Goal: Find specific page/section: Find specific page/section

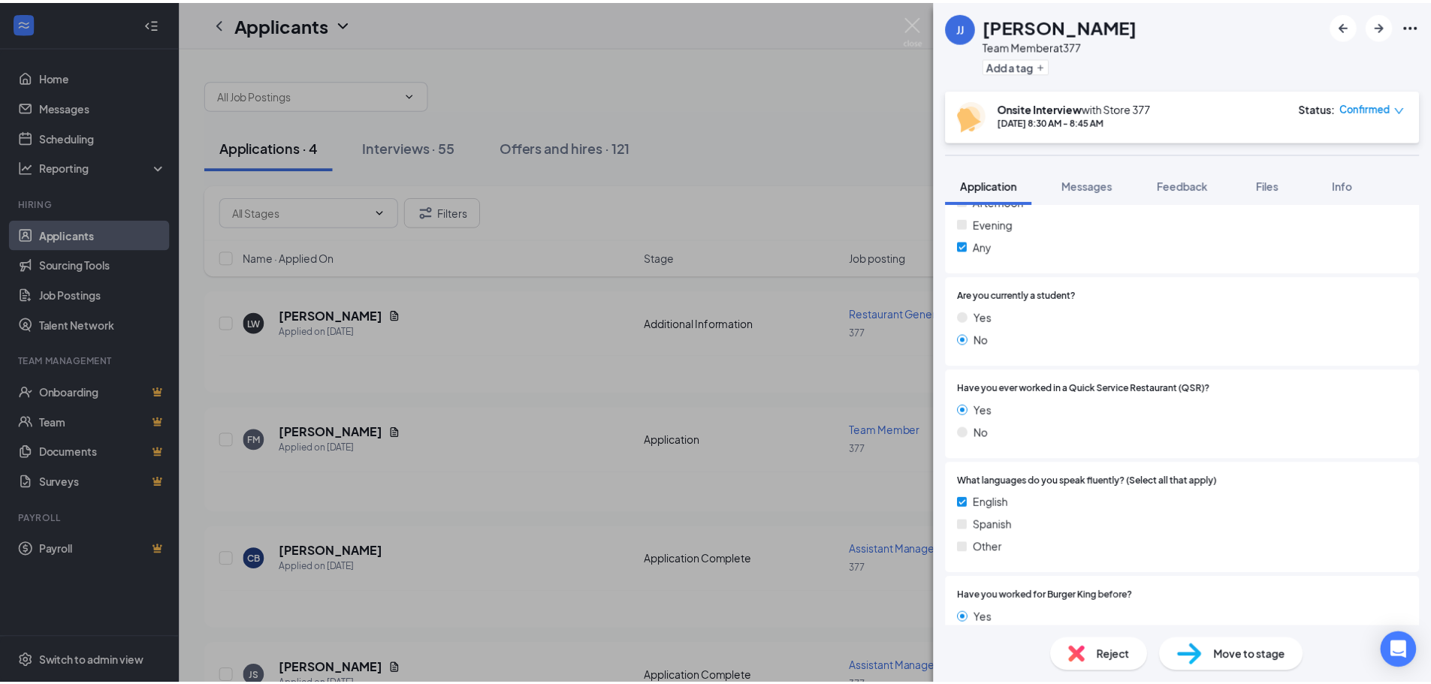
scroll to position [451, 0]
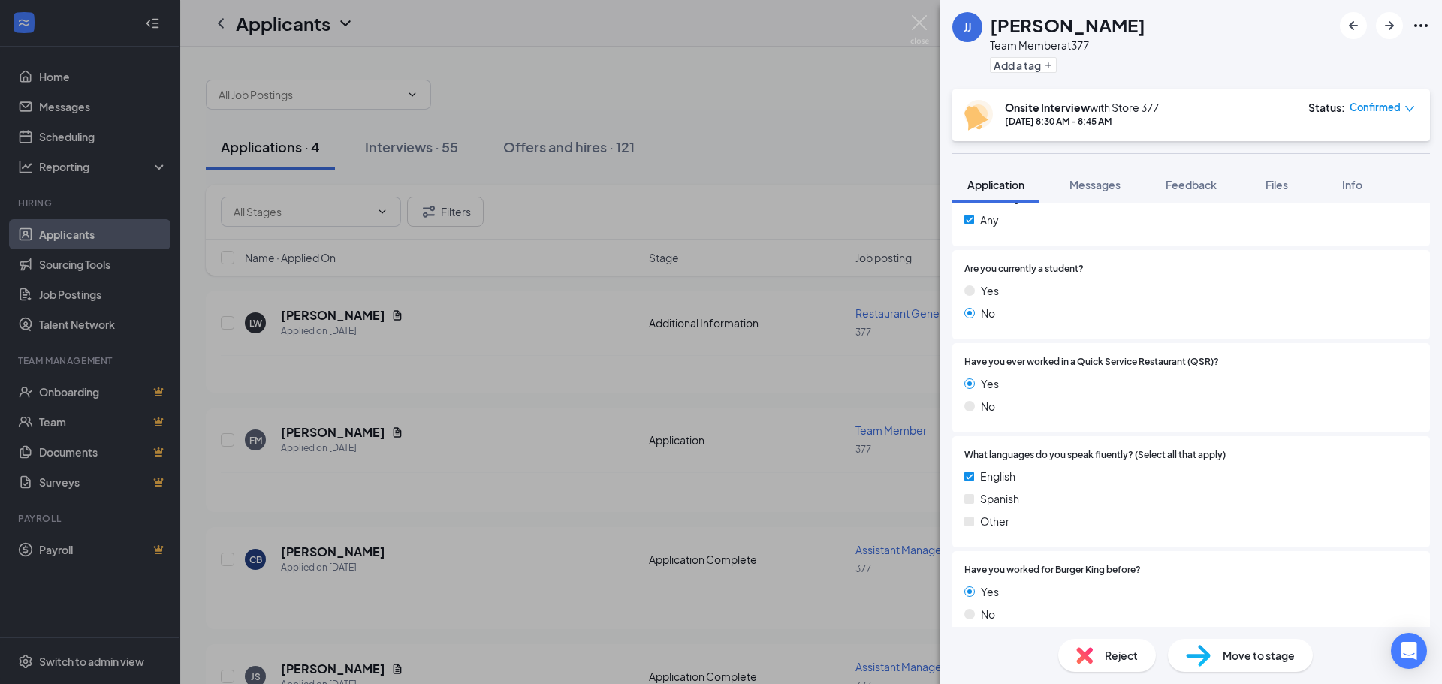
click at [701, 81] on div "[PERSON_NAME] [PERSON_NAME] Team Member at 377 Add a tag Onsite Interview with …" at bounding box center [721, 342] width 1442 height 684
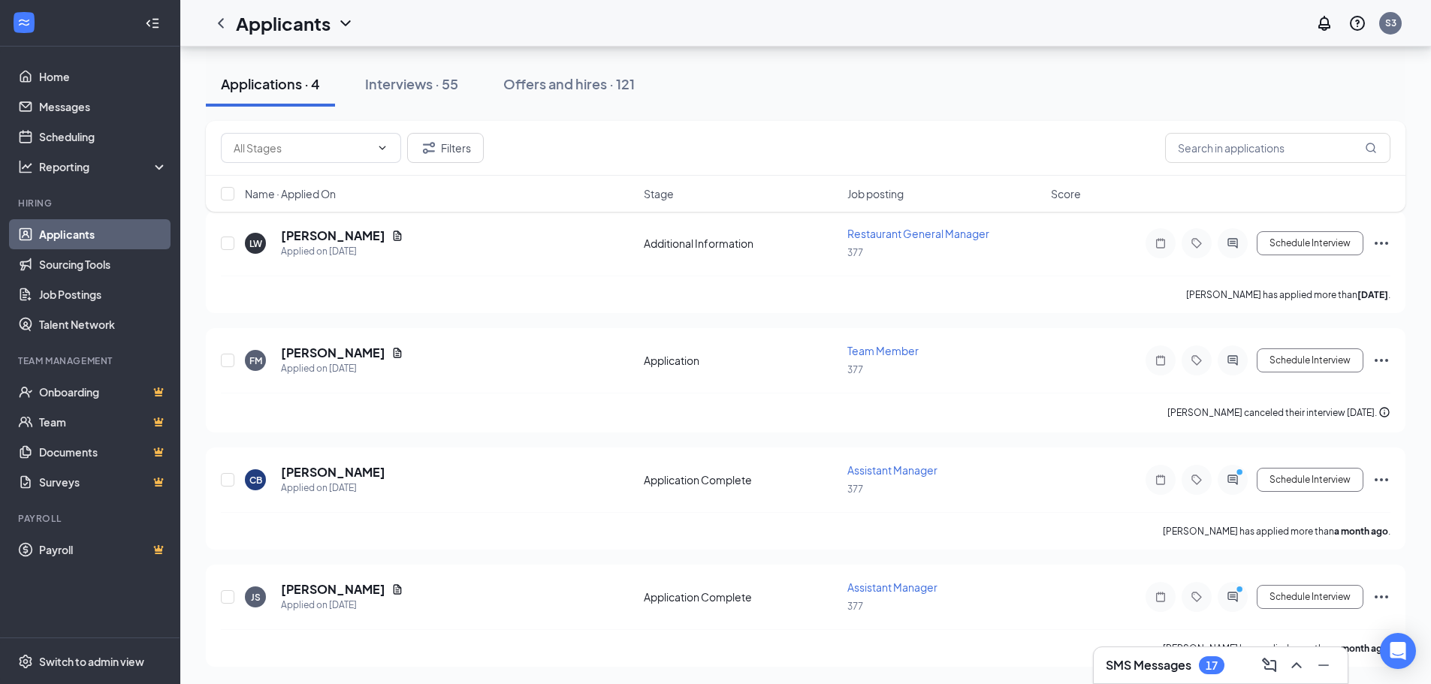
scroll to position [80, 0]
click at [1200, 666] on div "17" at bounding box center [1212, 665] width 26 height 18
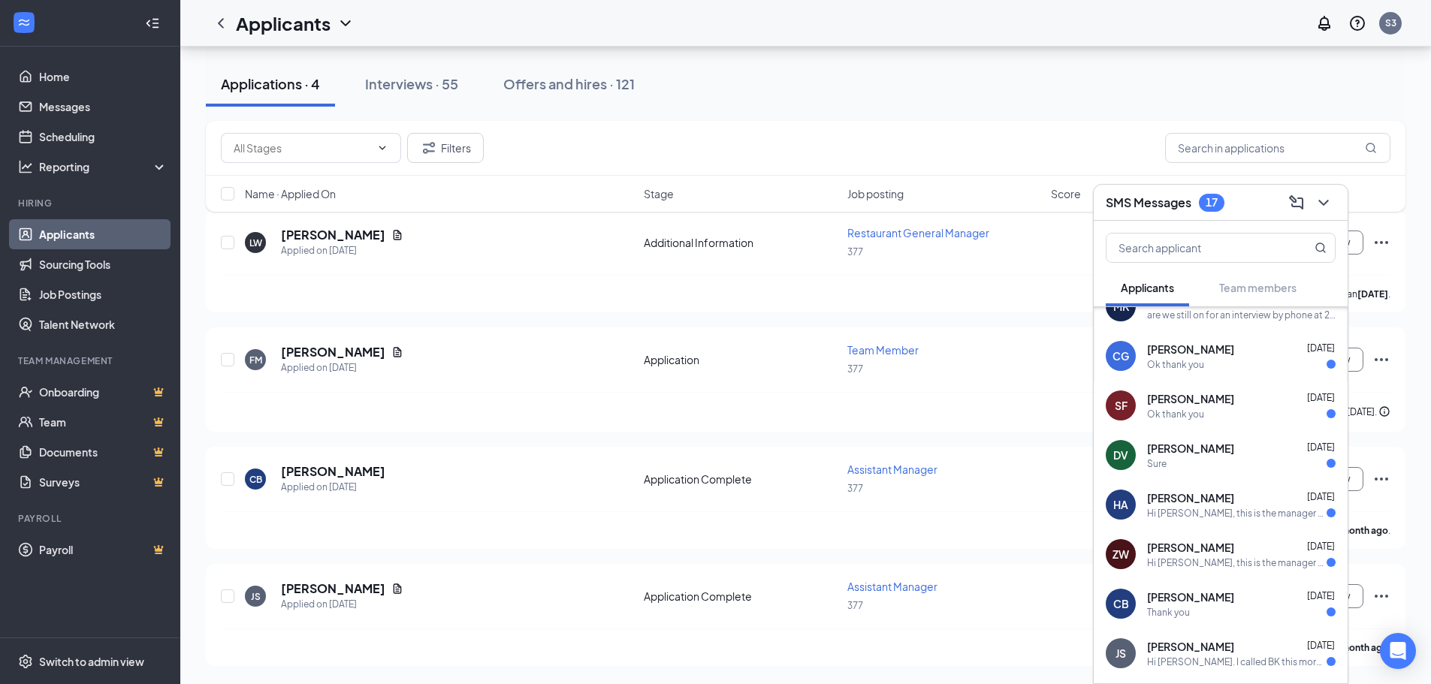
scroll to position [0, 0]
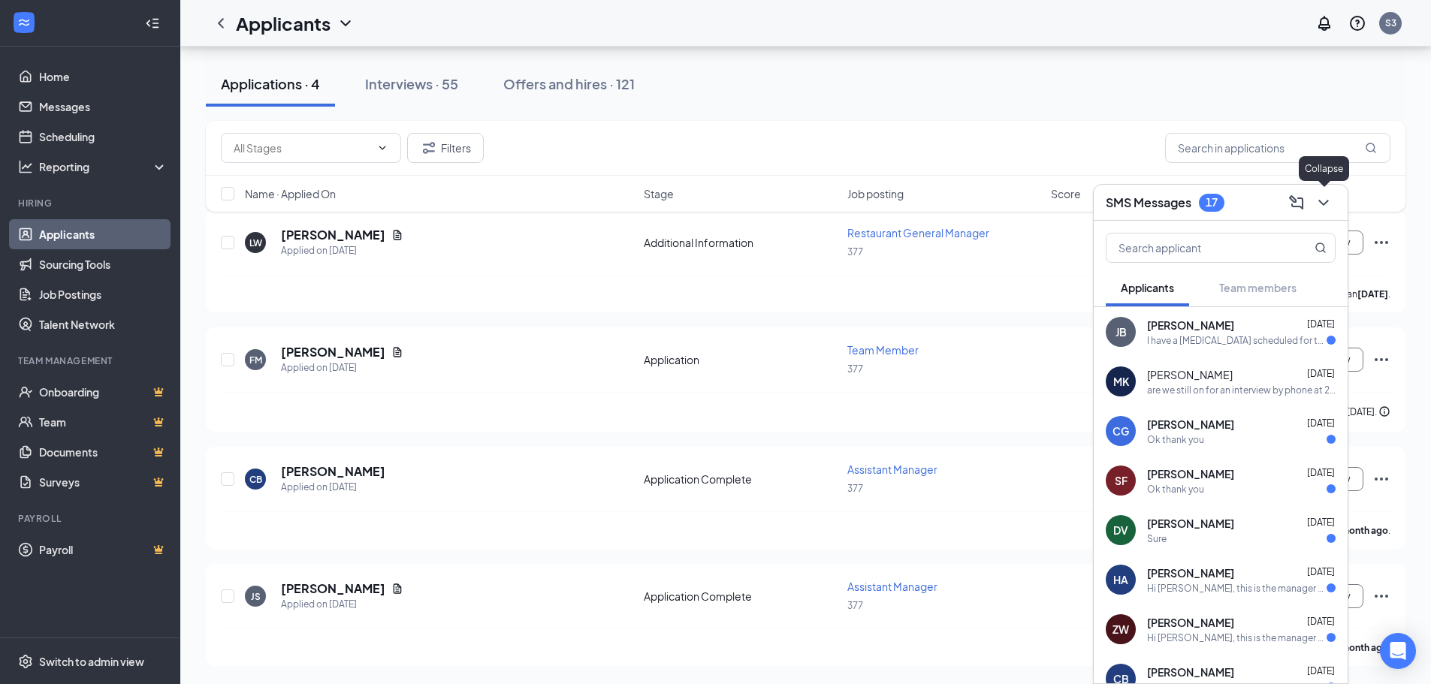
click at [1326, 202] on icon "ChevronDown" at bounding box center [1323, 203] width 10 height 6
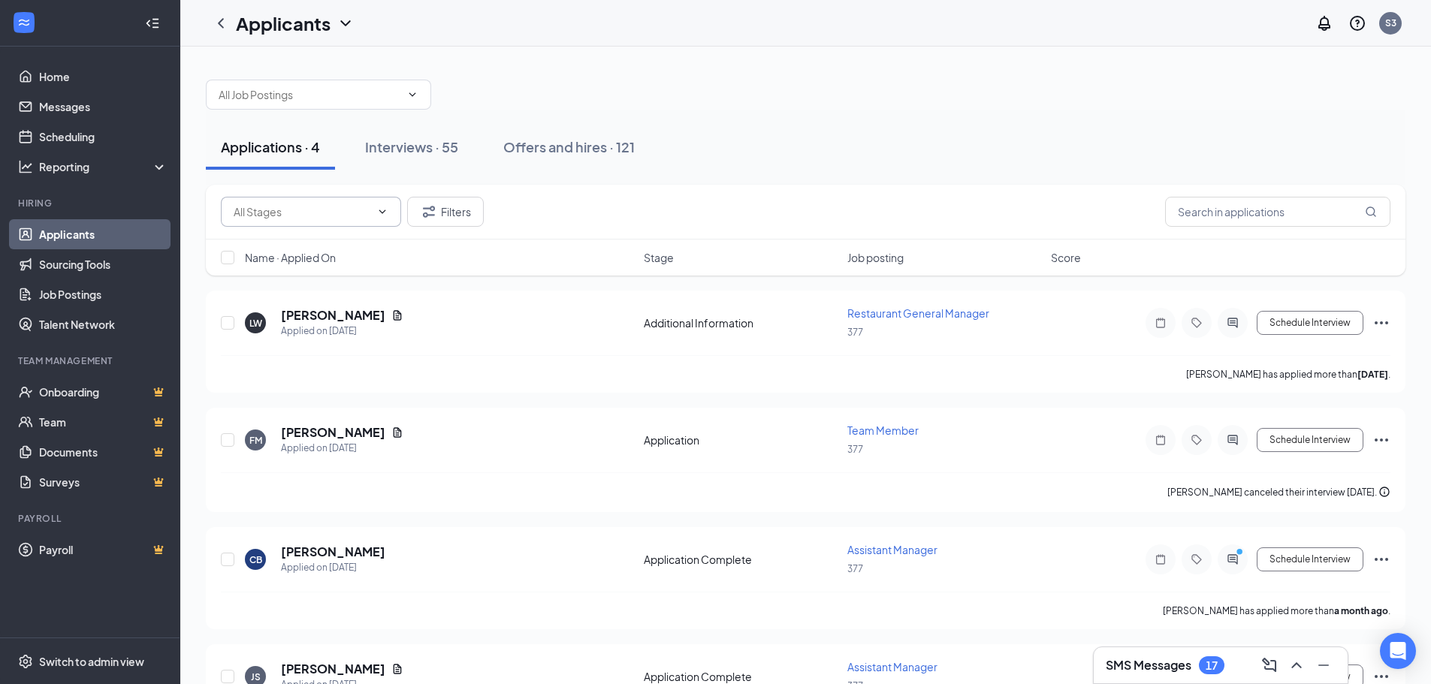
click at [351, 208] on input "text" at bounding box center [302, 212] width 137 height 17
click at [451, 157] on button "Interviews · 55" at bounding box center [411, 147] width 123 height 45
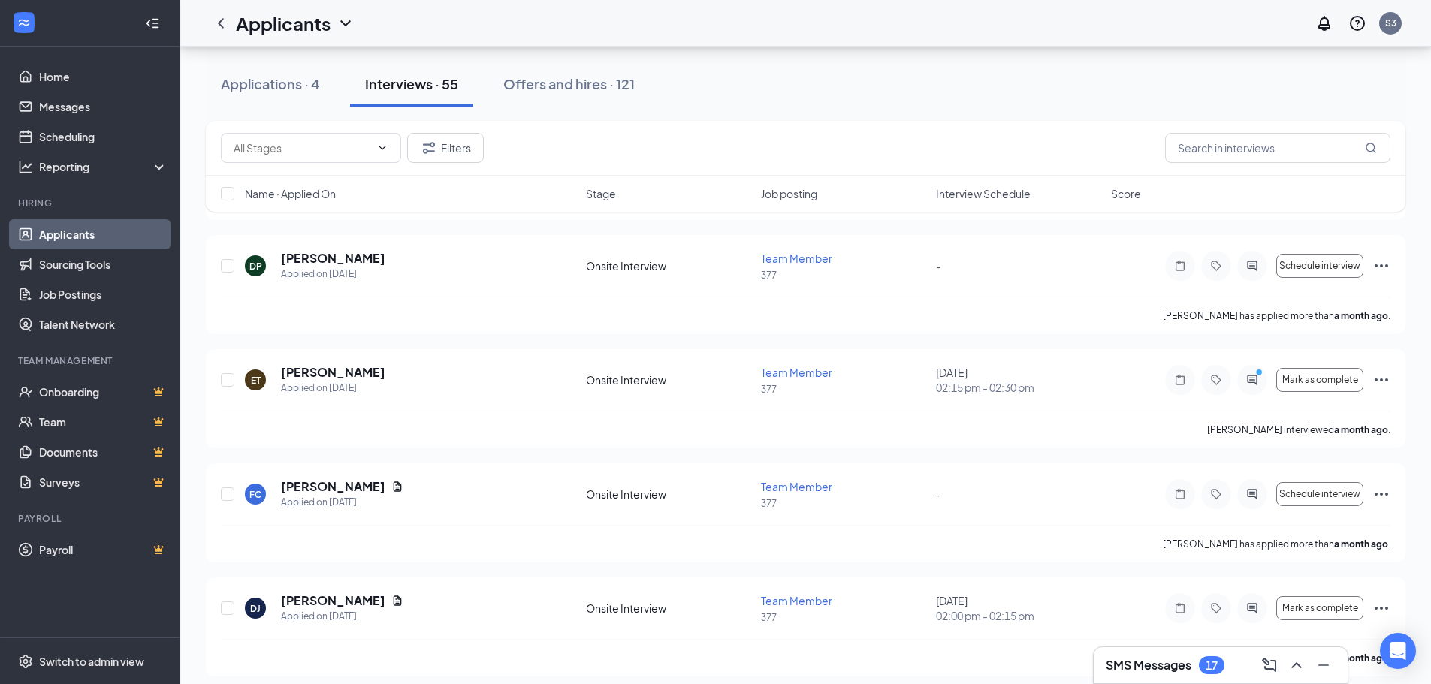
scroll to position [5888, 0]
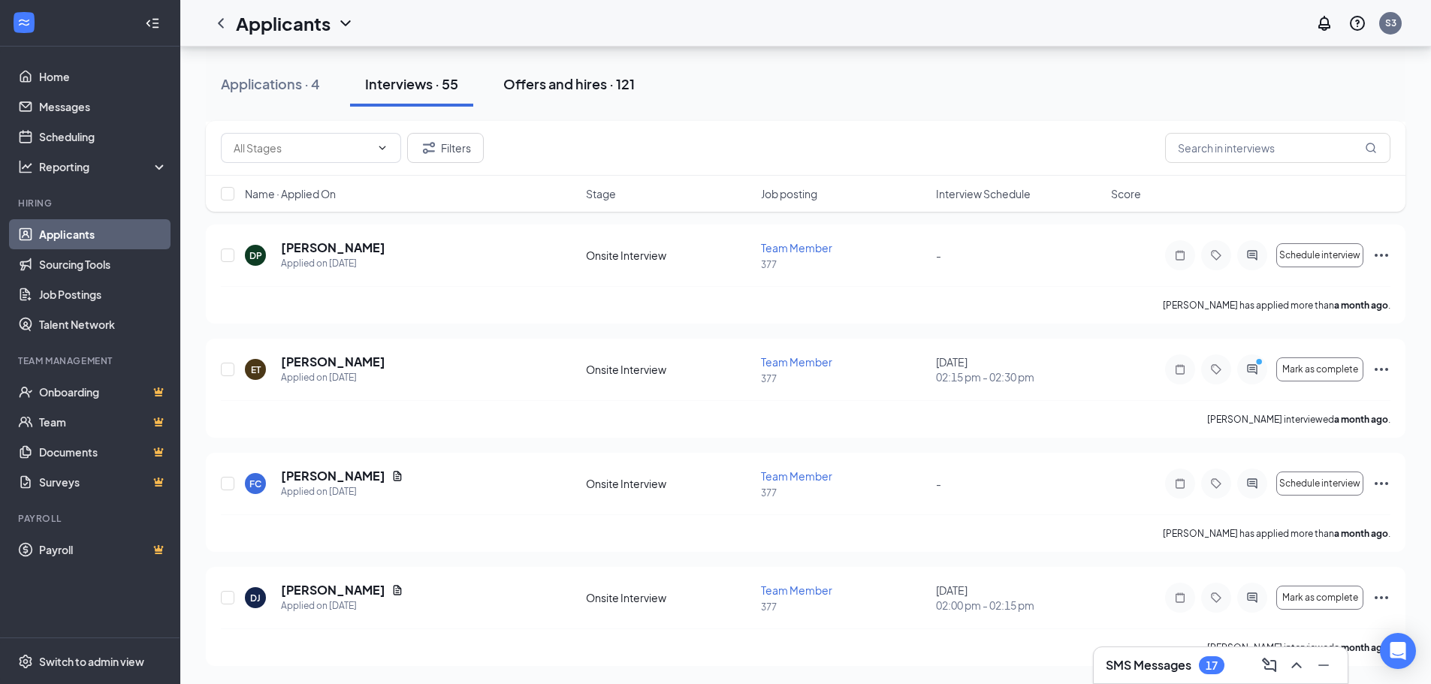
click at [595, 82] on div "Offers and hires · 121" at bounding box center [568, 83] width 131 height 19
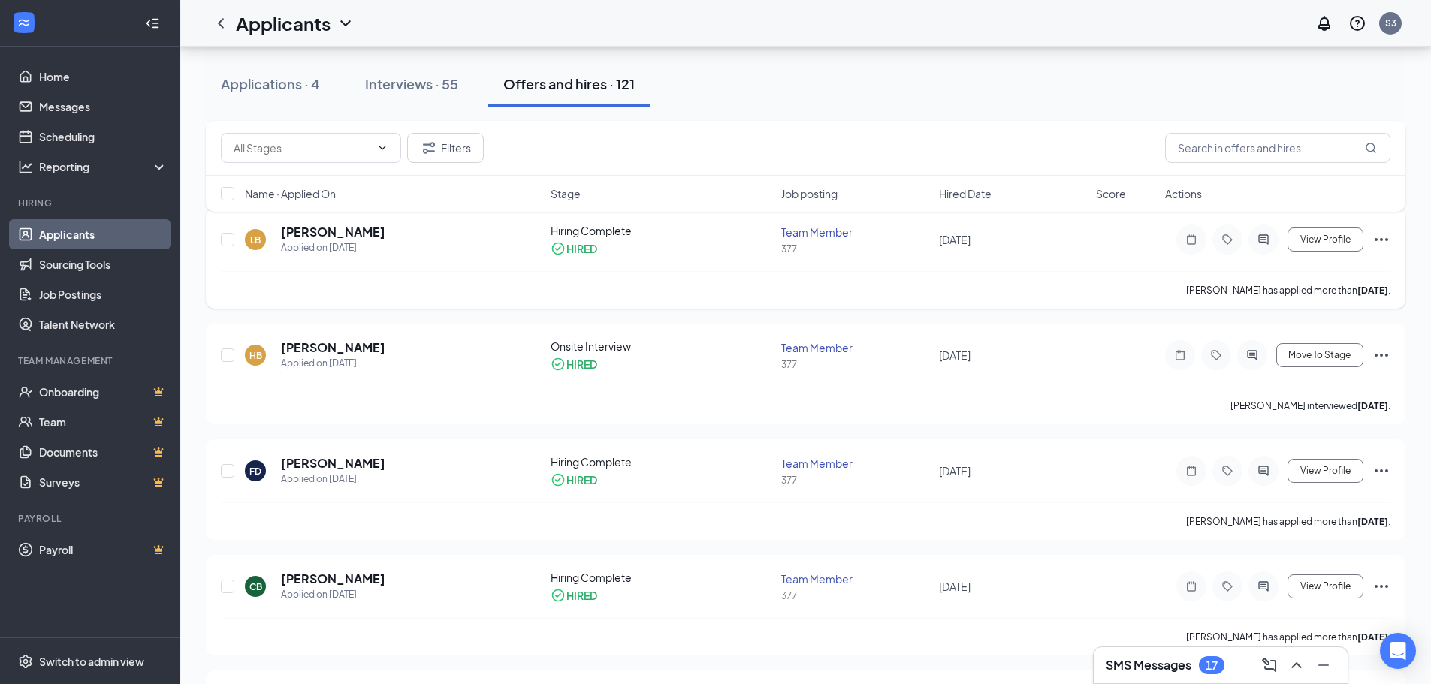
scroll to position [4281, 0]
